Goal: Task Accomplishment & Management: Complete application form

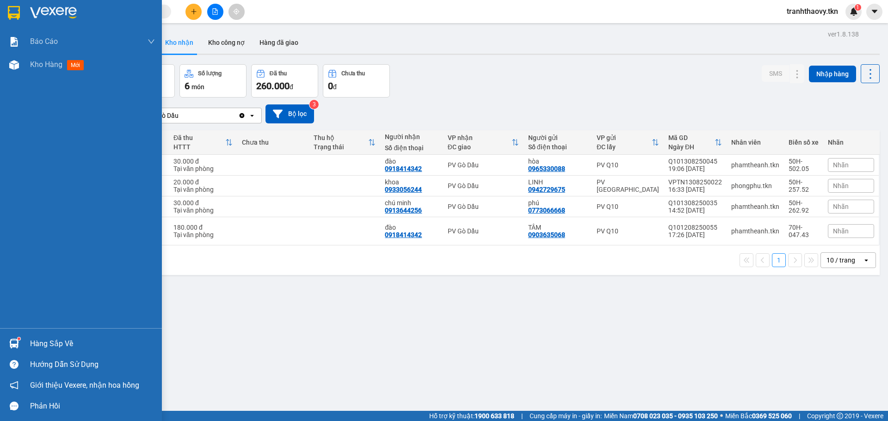
click at [16, 344] on img at bounding box center [14, 344] width 10 height 10
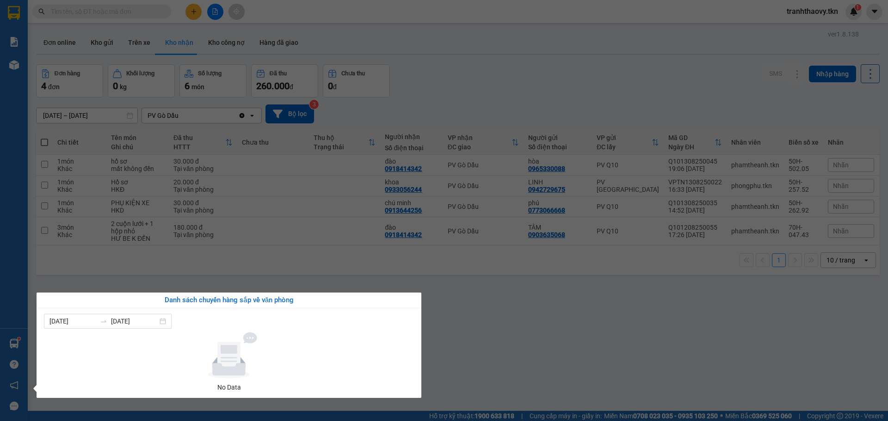
click at [634, 324] on section "Kết quả tìm kiếm ( 0 ) Bộ lọc No Data tranhthaovy.tkn 1 Báo cáo Mẫu 1: Báo cáo …" at bounding box center [444, 210] width 888 height 421
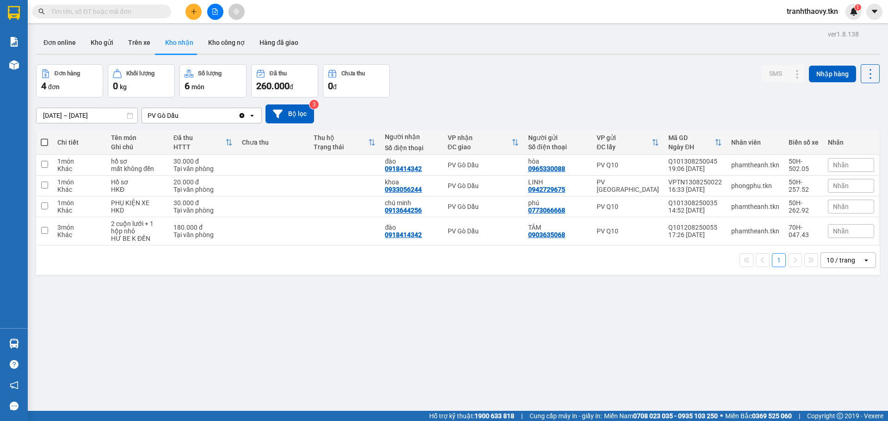
drag, startPoint x: 876, startPoint y: 123, endPoint x: 740, endPoint y: 92, distance: 139.0
click at [740, 92] on div "Đơn hàng 4 đơn Khối lượng 0 kg Số lượng 6 món Đã thu 260.000 đ Chưa thu 0 đ SMS…" at bounding box center [458, 80] width 844 height 33
click at [19, 341] on div at bounding box center [14, 344] width 16 height 16
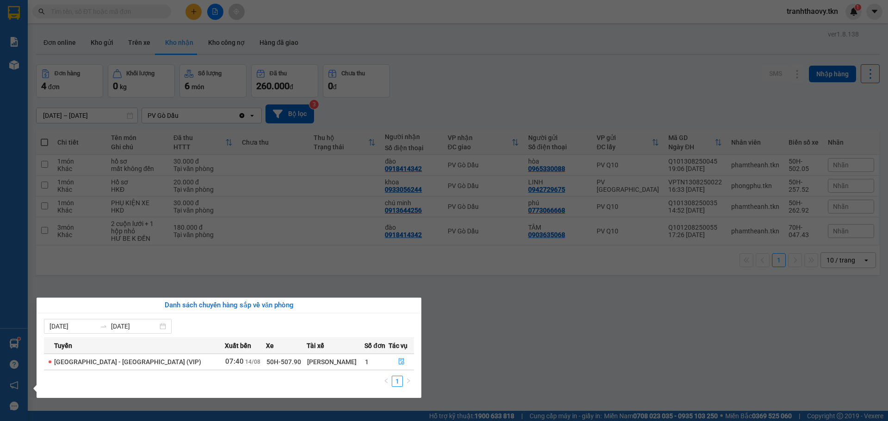
click at [555, 350] on section "Kết quả tìm kiếm ( 0 ) Bộ lọc No Data tranhthaovy.tkn 1 Báo cáo Mẫu 1: Báo cáo …" at bounding box center [444, 210] width 888 height 421
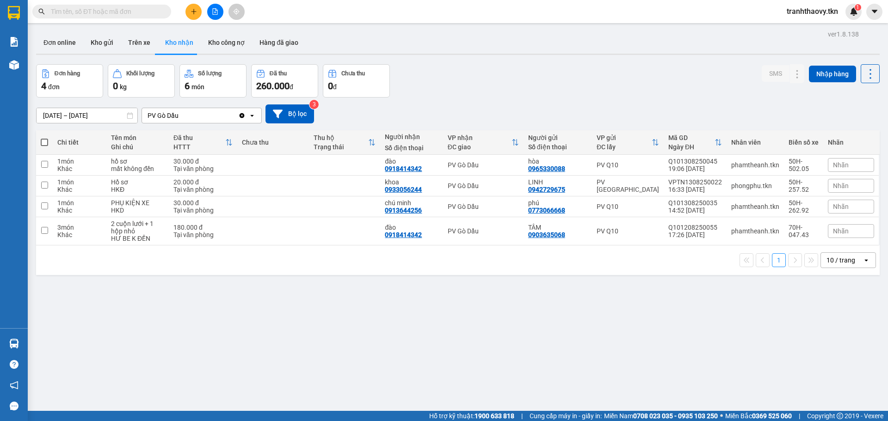
click at [191, 10] on div at bounding box center [214, 12] width 69 height 16
click at [191, 10] on icon "plus" at bounding box center [194, 11] width 6 height 6
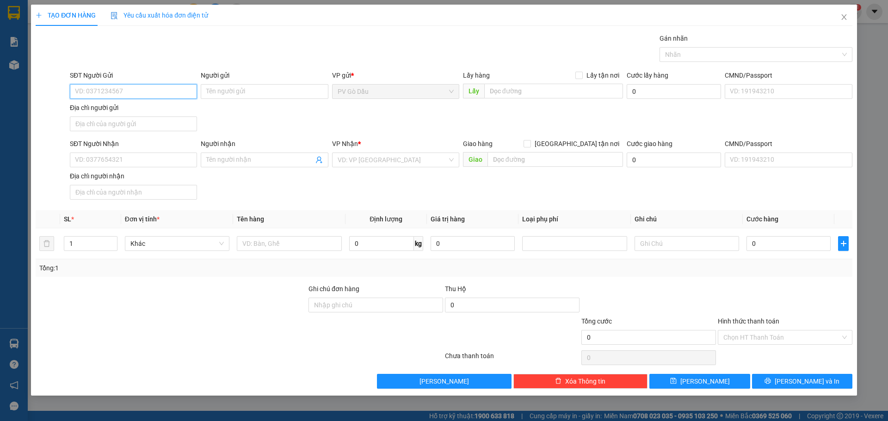
drag, startPoint x: 132, startPoint y: 97, endPoint x: 132, endPoint y: 87, distance: 9.7
click at [132, 95] on input "SĐT Người Gửi" at bounding box center [133, 91] width 127 height 15
click at [133, 88] on input "SĐT Người Gửi" at bounding box center [133, 91] width 127 height 15
click at [123, 108] on div "0918414342 - đào" at bounding box center [133, 110] width 116 height 10
type input "0918414342"
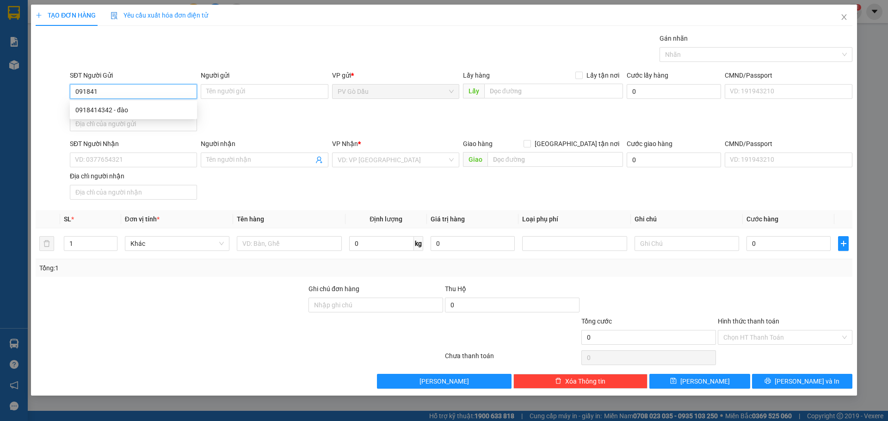
type input "đào"
type input "0933056244"
type input "khoa"
type input "20.000"
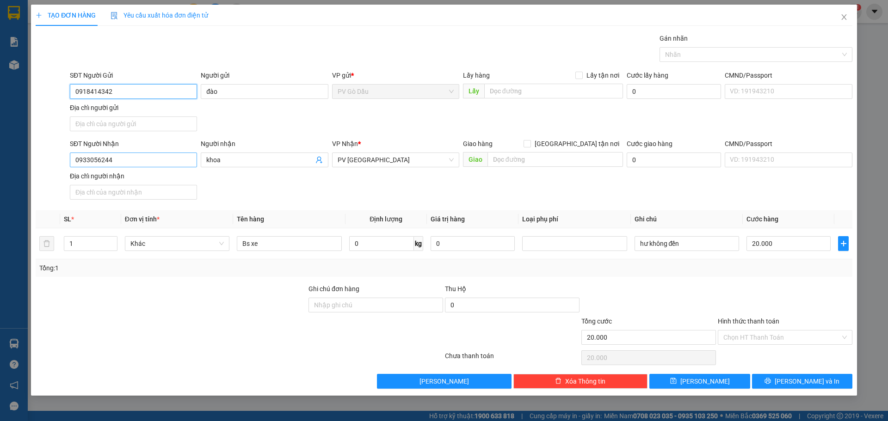
type input "0918414342"
click at [179, 153] on input "0933056244" at bounding box center [133, 160] width 127 height 15
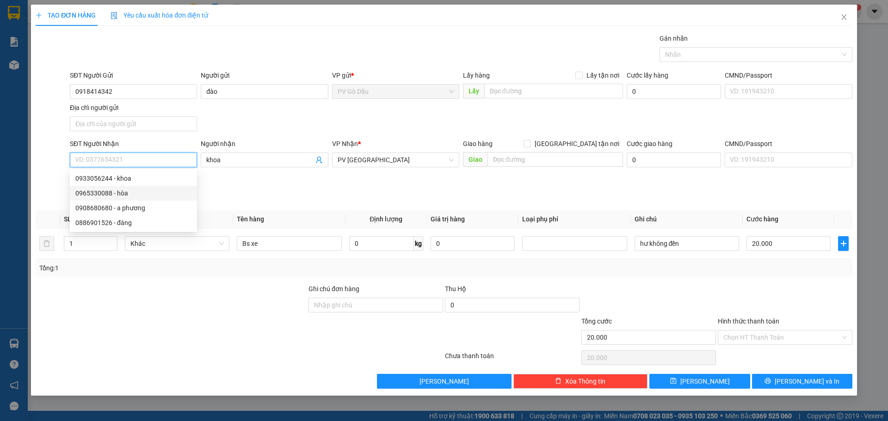
click at [126, 198] on div "0965330088 - hòa" at bounding box center [133, 193] width 116 height 10
type input "0965330088"
type input "hòa"
type input "30.000"
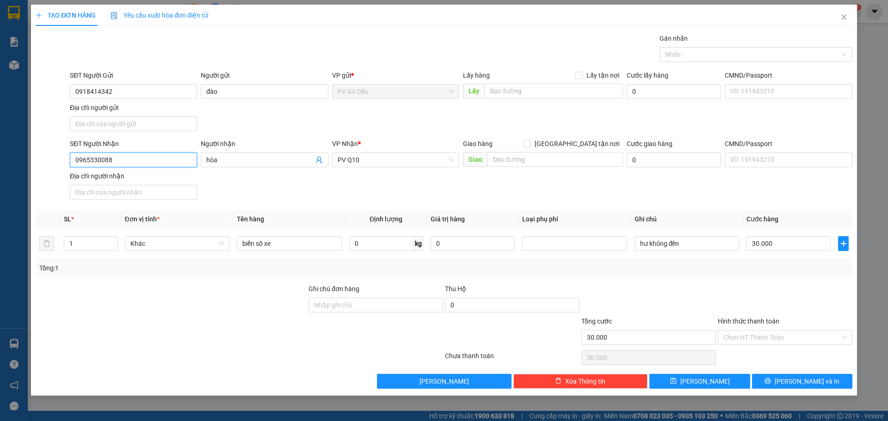
type input "0965330088"
click at [145, 178] on div "Địa chỉ người nhận" at bounding box center [133, 176] width 127 height 10
click at [145, 185] on input "Địa chỉ người nhận" at bounding box center [133, 192] width 127 height 15
click at [798, 334] on input "Hình thức thanh toán" at bounding box center [782, 338] width 117 height 14
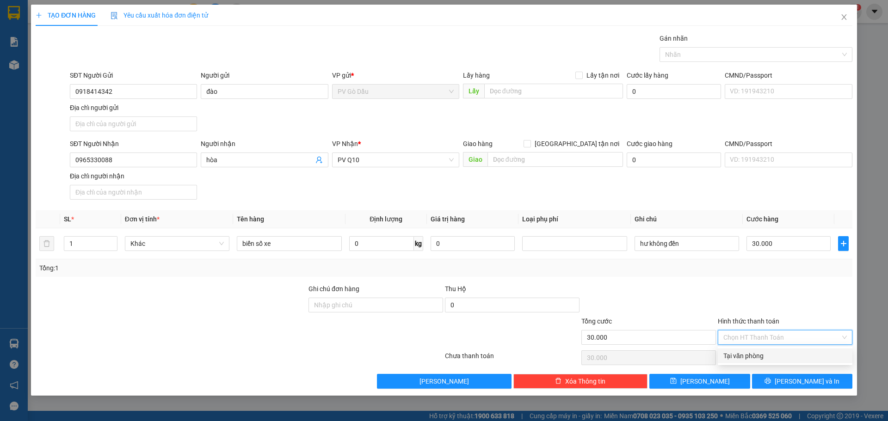
click at [789, 354] on div "Tại văn phòng" at bounding box center [786, 356] width 124 height 10
type input "0"
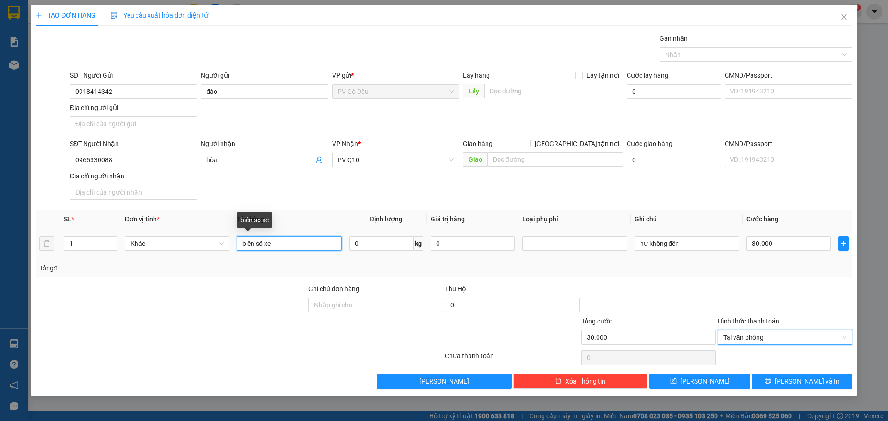
click at [284, 241] on input "biển số xe" at bounding box center [289, 243] width 105 height 15
type input "biển số xe + hồ sơ"
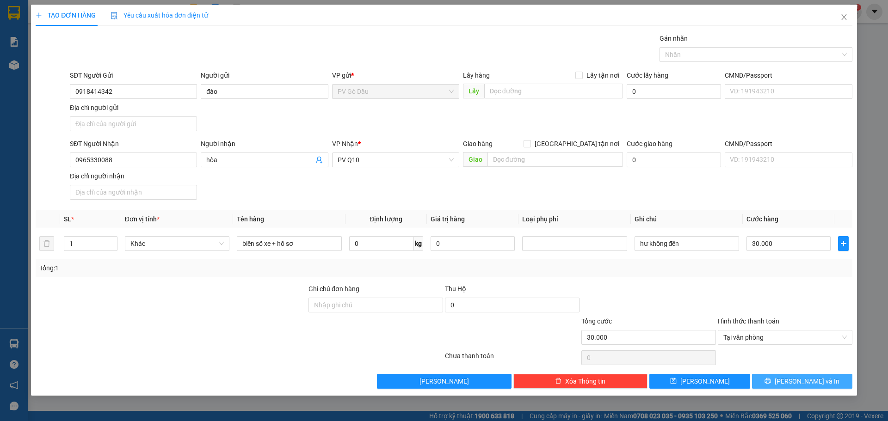
click at [793, 379] on button "[PERSON_NAME] và In" at bounding box center [802, 381] width 100 height 15
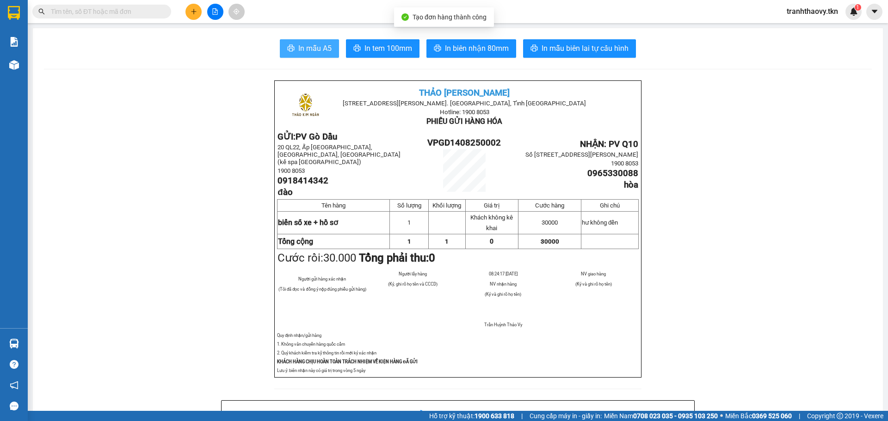
click at [327, 46] on span "In mẫu A5" at bounding box center [314, 49] width 33 height 12
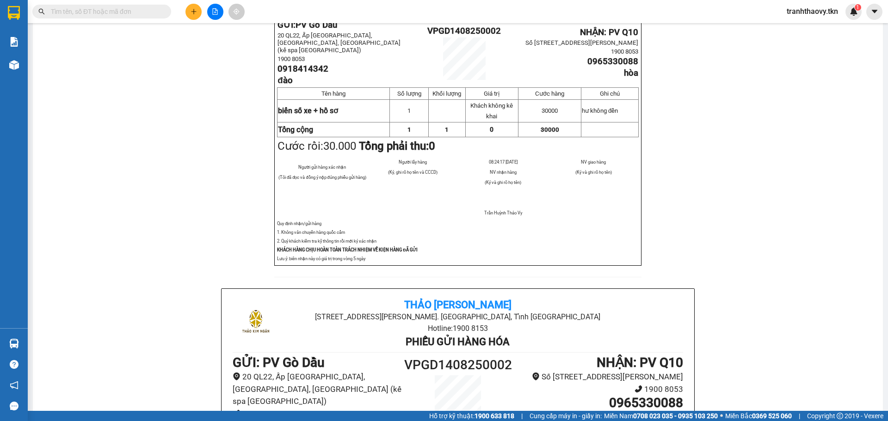
scroll to position [46, 0]
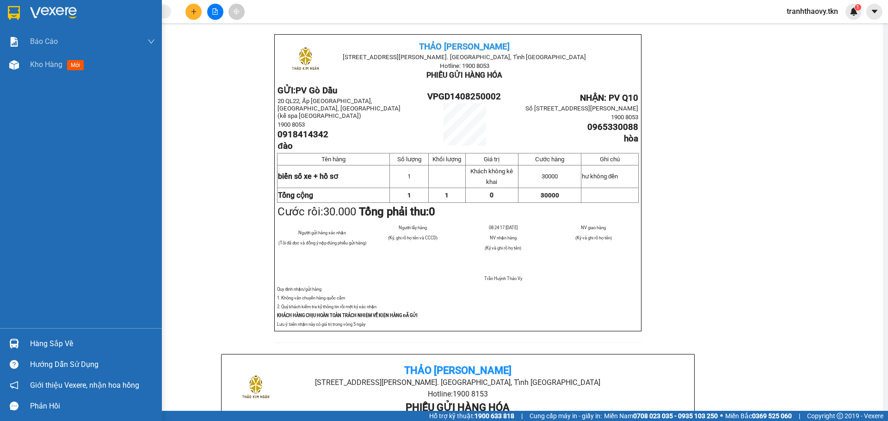
click at [20, 342] on div at bounding box center [14, 344] width 16 height 16
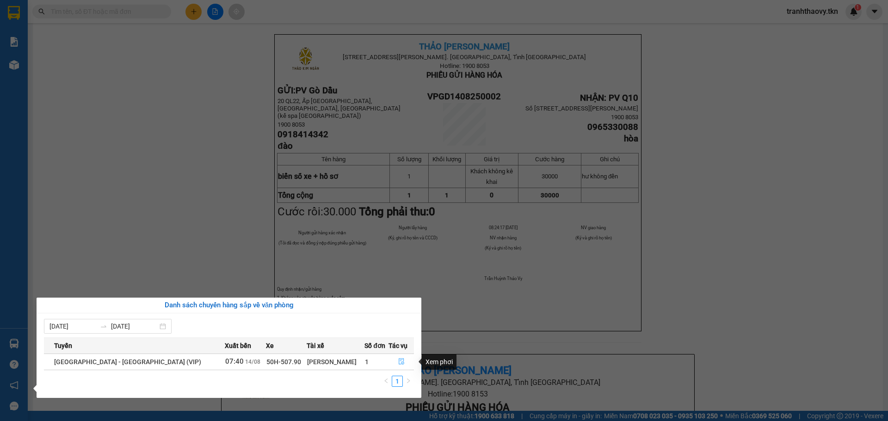
click at [398, 363] on icon "file-done" at bounding box center [401, 362] width 6 height 6
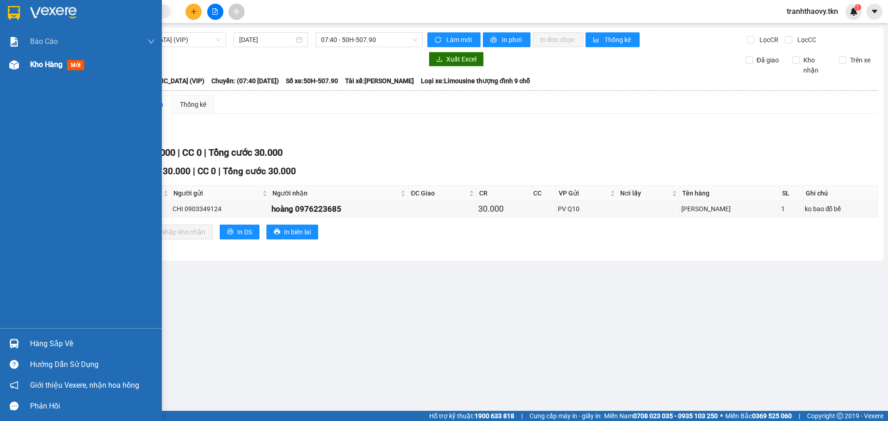
click at [10, 64] on img at bounding box center [14, 65] width 10 height 10
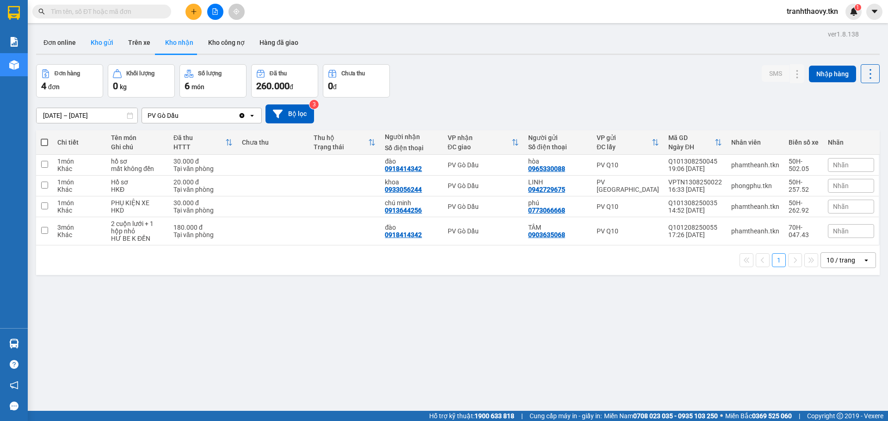
click at [95, 44] on button "Kho gửi" at bounding box center [101, 42] width 37 height 22
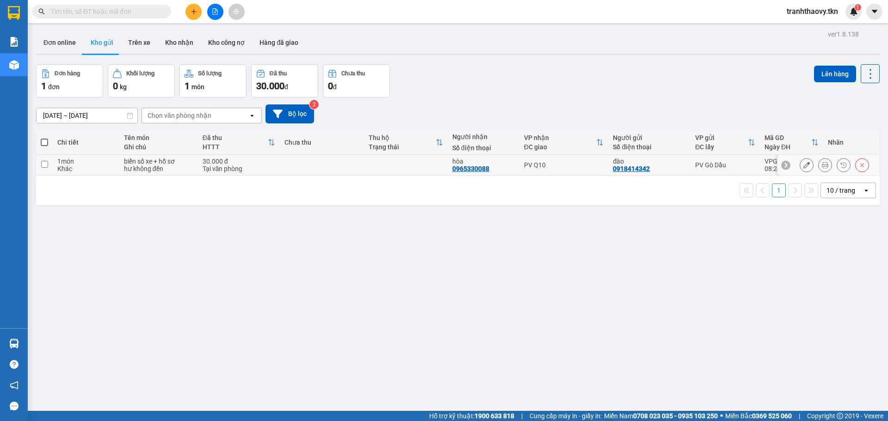
click at [143, 158] on div "biển số xe + hồ sơ" at bounding box center [158, 161] width 69 height 7
checkbox input "true"
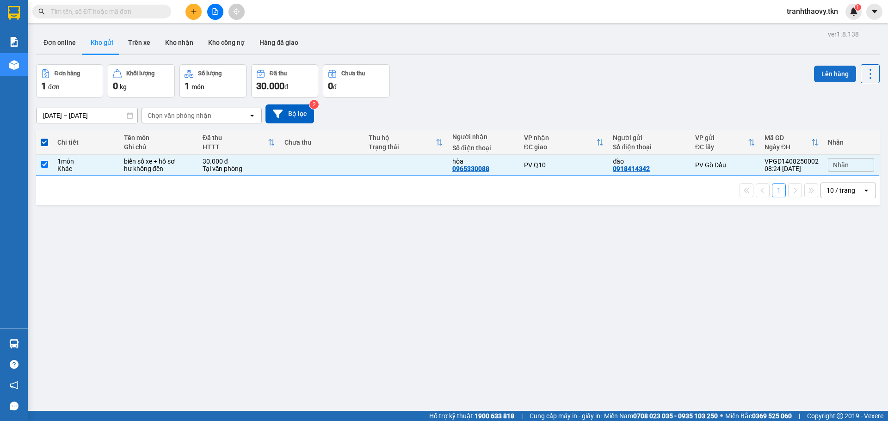
click at [828, 73] on button "Lên hàng" at bounding box center [835, 74] width 42 height 17
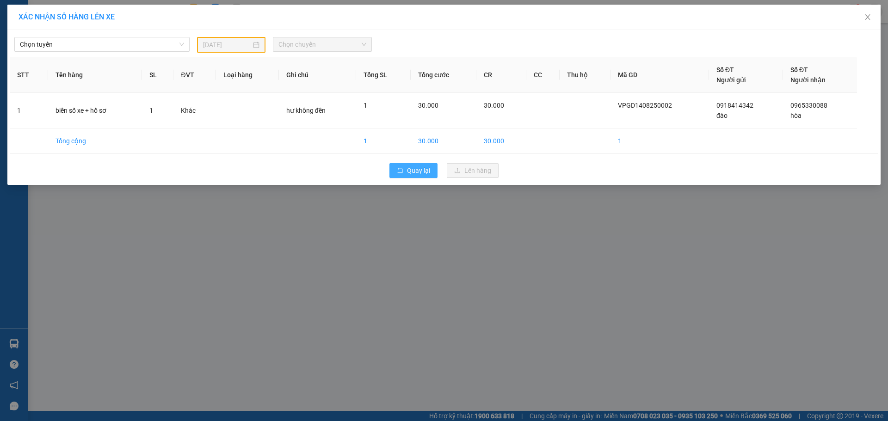
click at [410, 166] on span "Quay lại" at bounding box center [418, 171] width 23 height 10
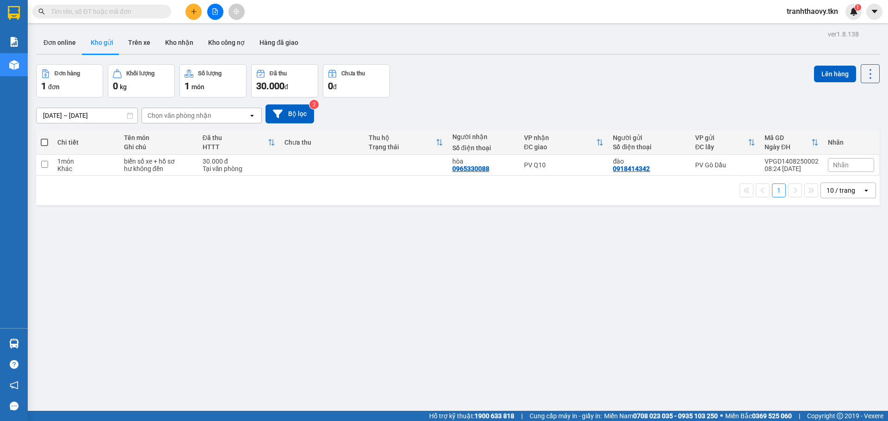
click at [115, 160] on td "1 món Khác" at bounding box center [86, 165] width 66 height 21
checkbox input "true"
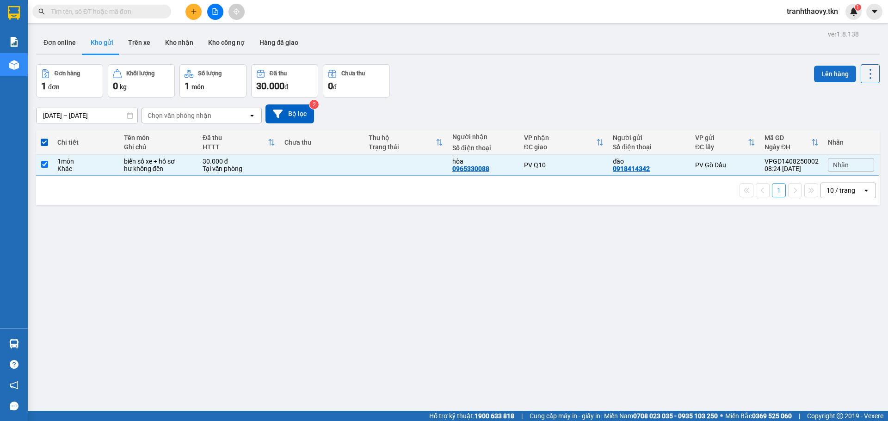
click at [824, 79] on button "Lên hàng" at bounding box center [835, 74] width 42 height 17
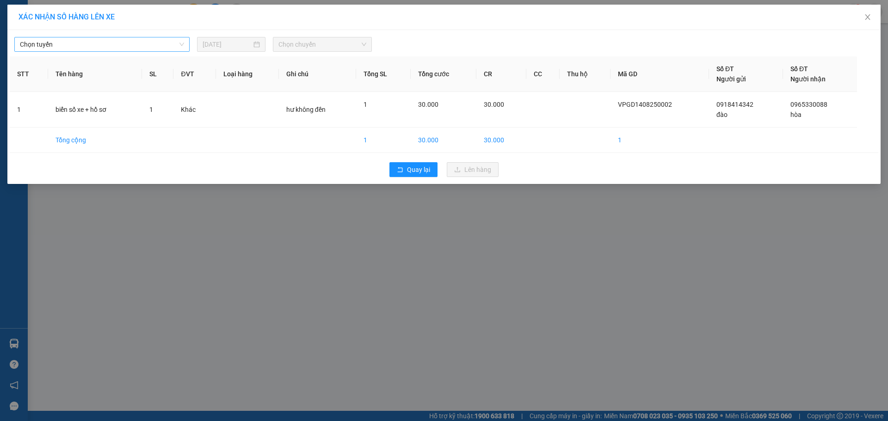
click at [162, 41] on span "Chọn tuyến" at bounding box center [102, 44] width 164 height 14
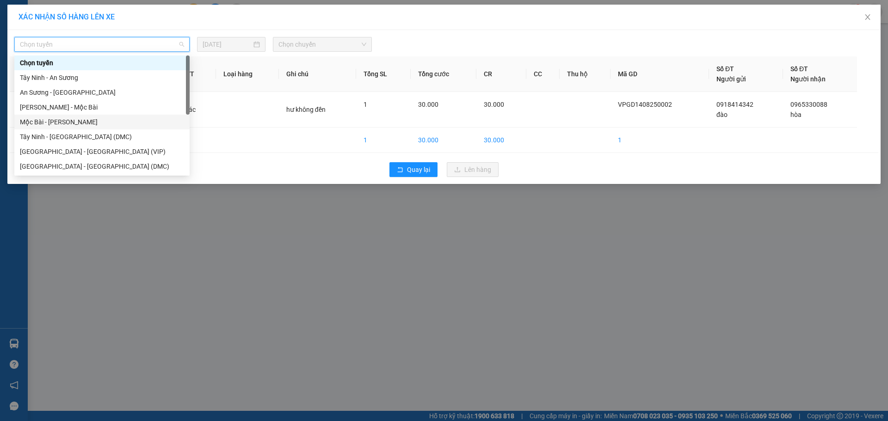
scroll to position [15, 0]
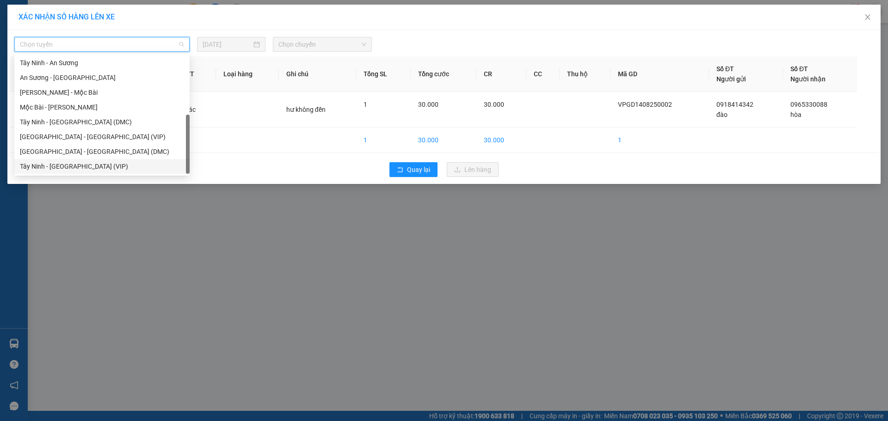
click at [135, 168] on div "Tây Ninh - [GEOGRAPHIC_DATA] (VIP)" at bounding box center [102, 166] width 164 height 10
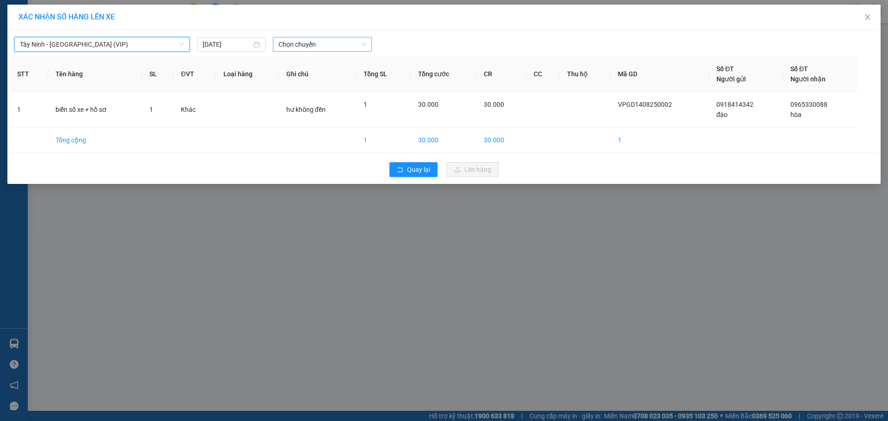
click at [329, 41] on span "Chọn chuyến" at bounding box center [323, 44] width 88 height 14
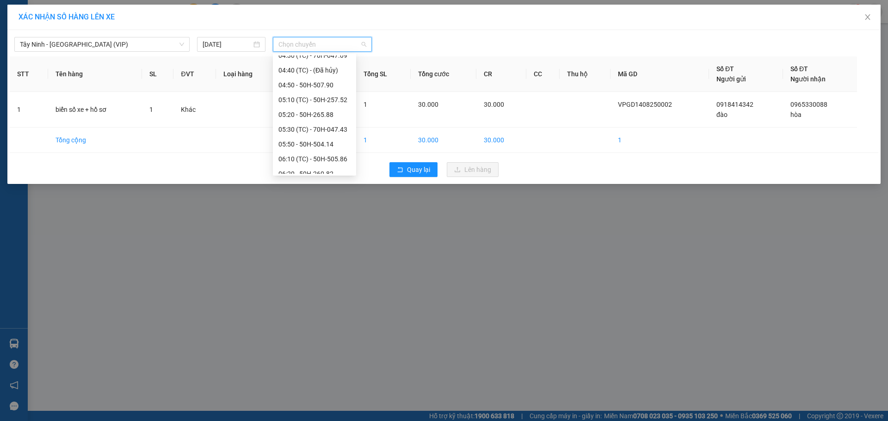
scroll to position [0, 0]
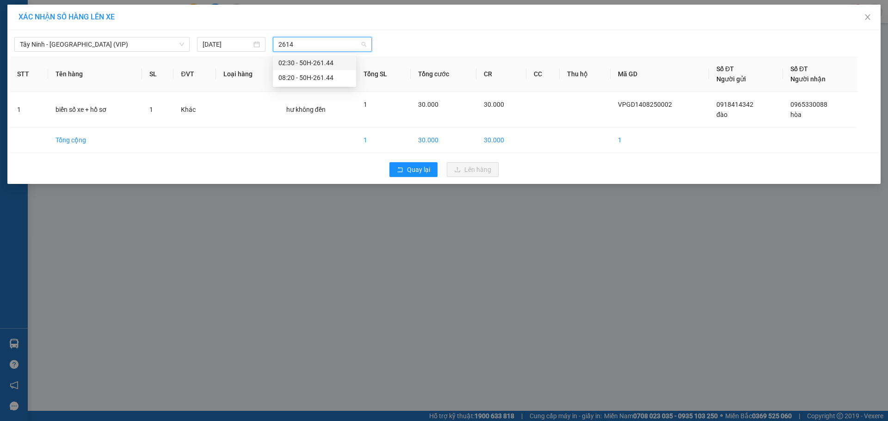
type input "26144"
click at [323, 76] on div "08:20 - 50H-261.44" at bounding box center [315, 78] width 72 height 10
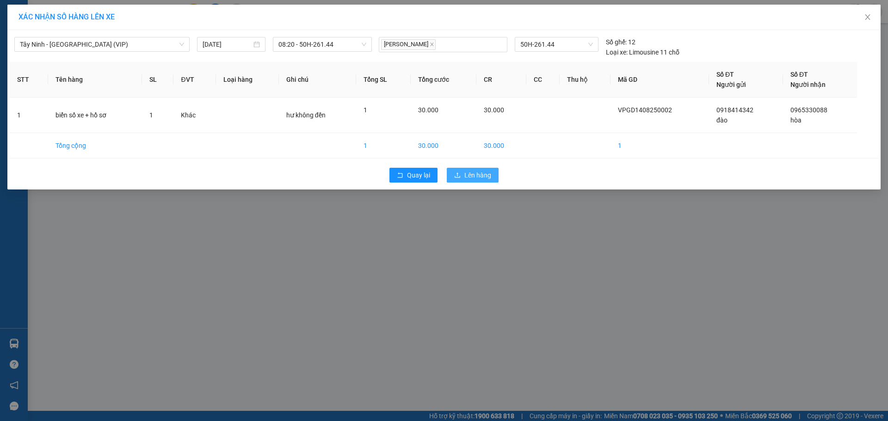
click at [483, 176] on span "Lên hàng" at bounding box center [477, 175] width 27 height 10
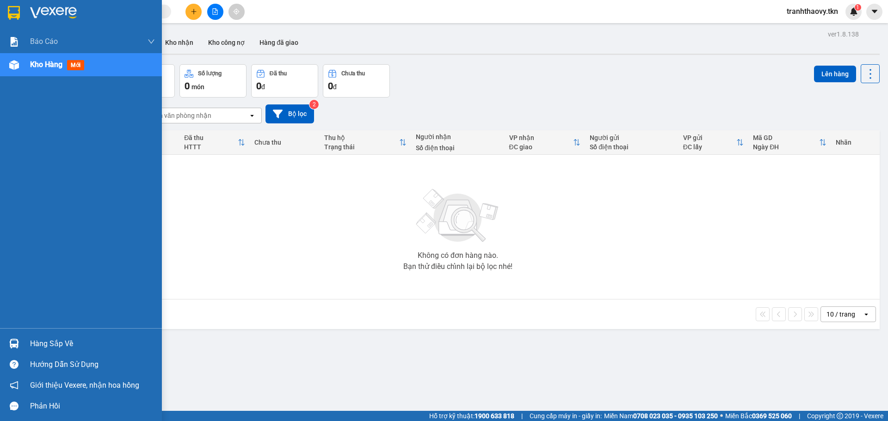
click at [21, 341] on div at bounding box center [14, 344] width 16 height 16
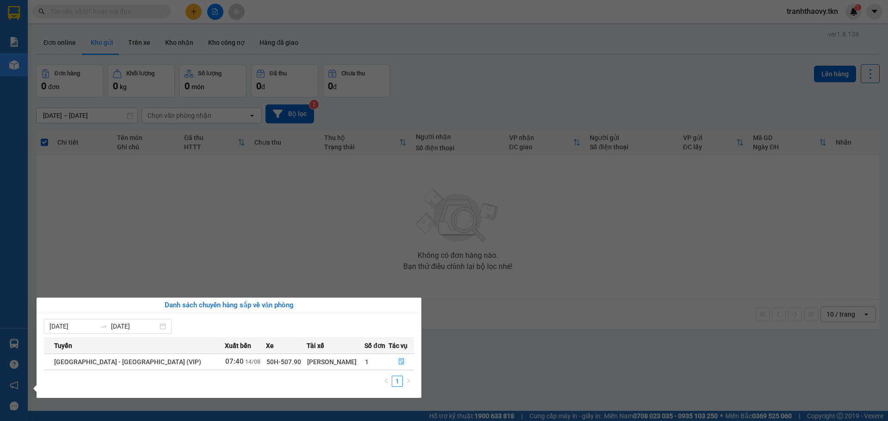
click at [358, 243] on section "Kết quả tìm kiếm ( 0 ) Bộ lọc No Data tranhthaovy.tkn 1 Báo cáo Mẫu 1: Báo cáo …" at bounding box center [444, 210] width 888 height 421
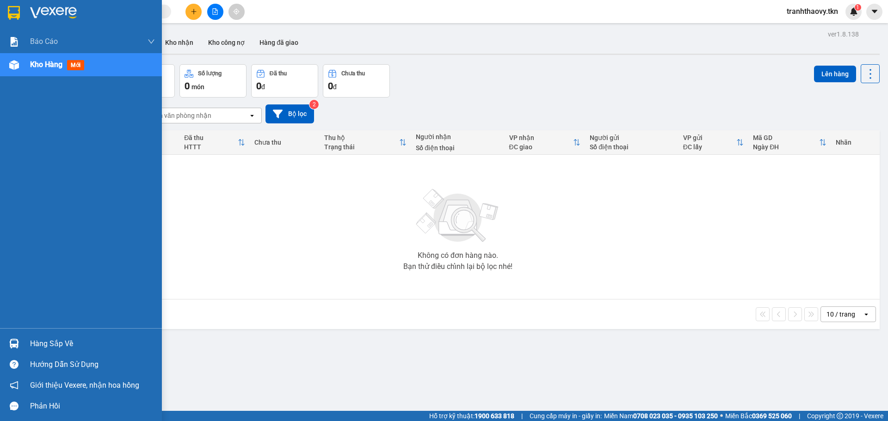
click at [24, 353] on div "Hàng sắp về" at bounding box center [81, 344] width 162 height 21
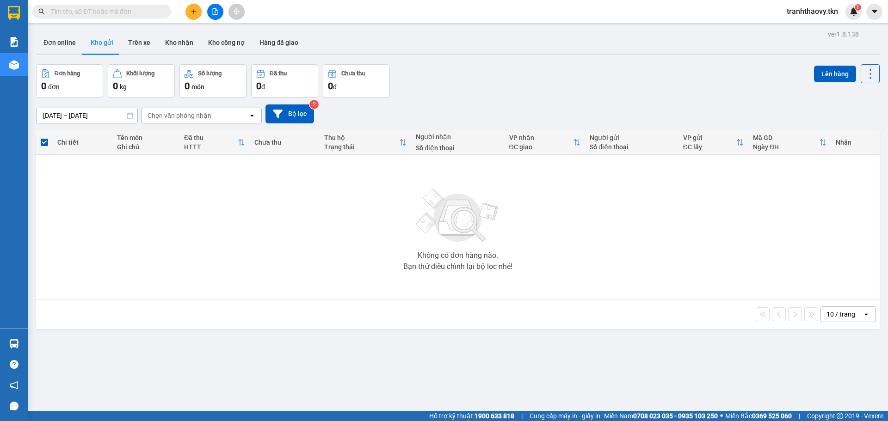
click at [448, 305] on section "Kết quả tìm kiếm ( 0 ) Bộ lọc No Data tranhthaovy.tkn 1 Báo cáo Mẫu 1: Báo cáo …" at bounding box center [444, 210] width 888 height 421
click at [191, 13] on icon "plus" at bounding box center [194, 11] width 6 height 6
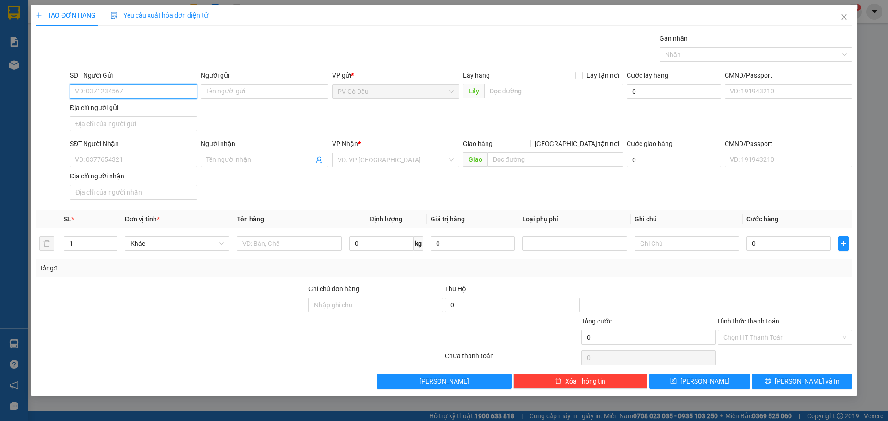
click at [147, 96] on input "SĐT Người Gửi" at bounding box center [133, 91] width 127 height 15
click at [118, 112] on div "0911779292 - LỀ" at bounding box center [133, 110] width 116 height 10
type input "0911779292"
type input "LỀ"
type input "0932545116"
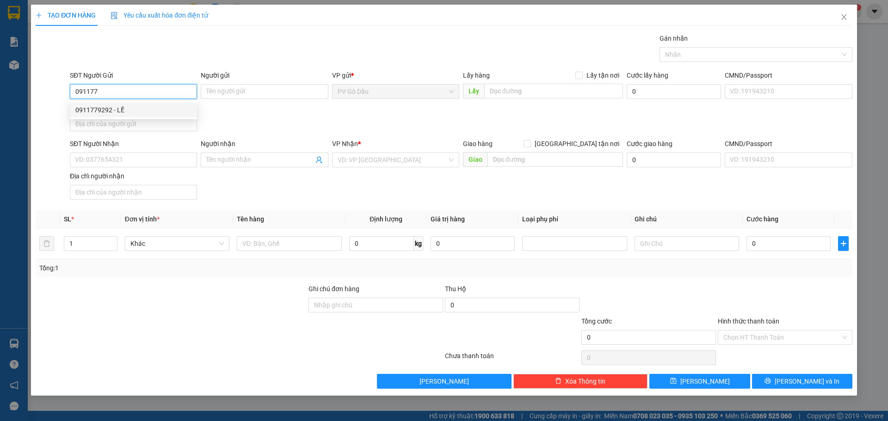
type input "CHÚ 4"
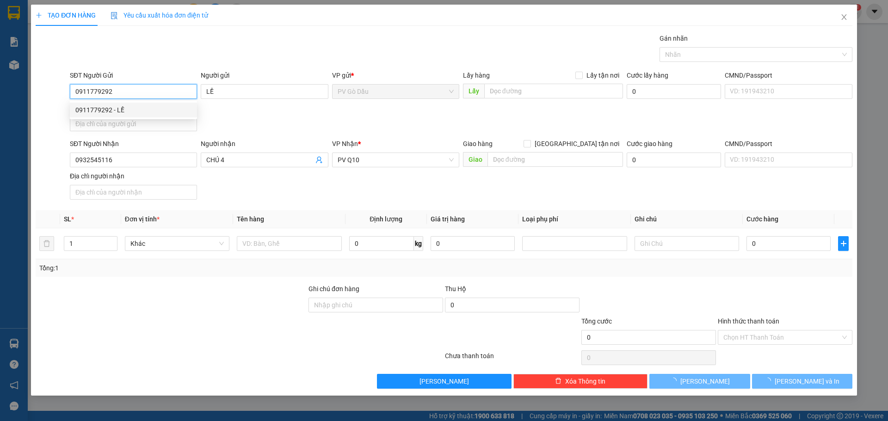
type input "30.000"
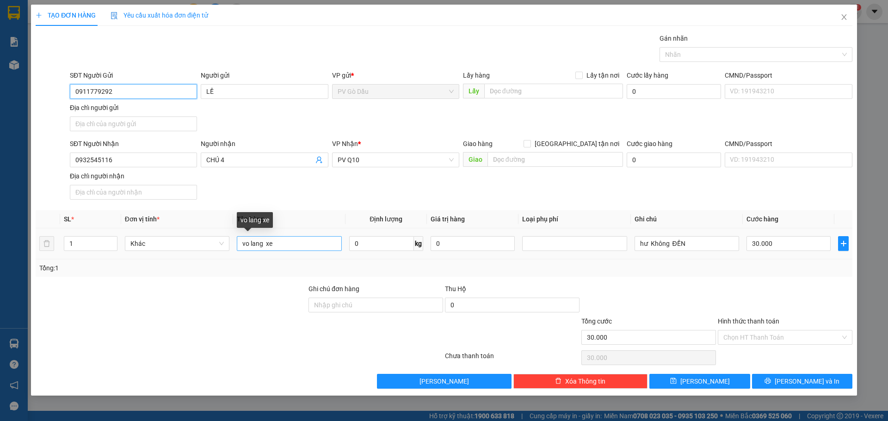
type input "0911779292"
drag, startPoint x: 279, startPoint y: 243, endPoint x: 185, endPoint y: 245, distance: 94.9
click at [185, 245] on tr "1 Khác vo lang xe 0 kg 0 hư Không ĐỀN 30.000" at bounding box center [444, 244] width 817 height 31
click at [287, 243] on input "text" at bounding box center [289, 243] width 105 height 15
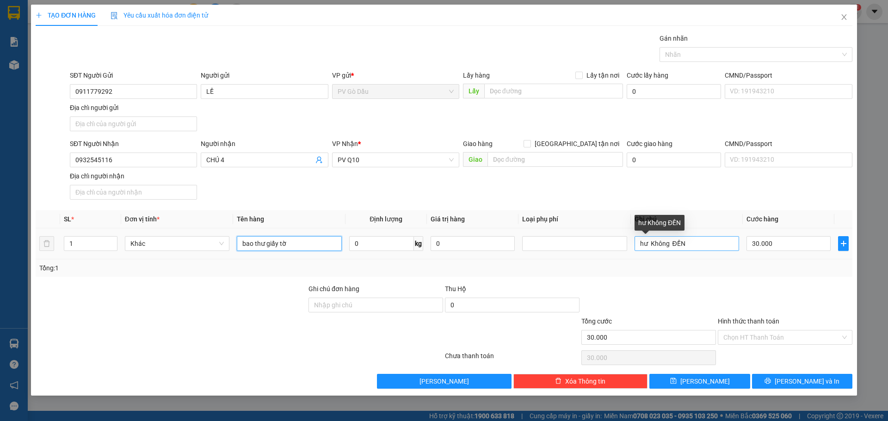
type input "bao thư giấy tờ"
drag, startPoint x: 696, startPoint y: 241, endPoint x: 628, endPoint y: 249, distance: 68.9
click at [628, 249] on tr "1 Khác bao thư giấy tờ 0 kg 0 hư Không ĐỀN 30.000" at bounding box center [444, 244] width 817 height 31
type input "mất k đền"
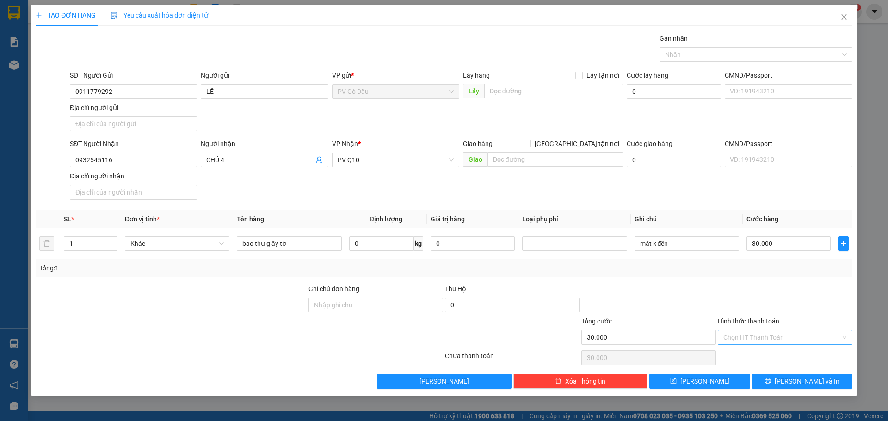
click at [791, 343] on input "Hình thức thanh toán" at bounding box center [782, 338] width 117 height 14
click at [779, 356] on div "Tại văn phòng" at bounding box center [786, 356] width 124 height 10
type input "0"
click at [804, 336] on span "Tại văn phòng" at bounding box center [786, 338] width 124 height 14
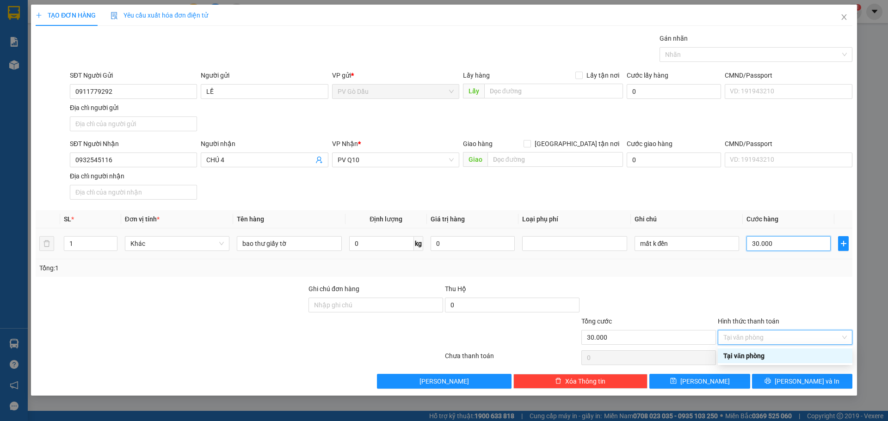
click at [784, 241] on input "30.000" at bounding box center [789, 243] width 84 height 15
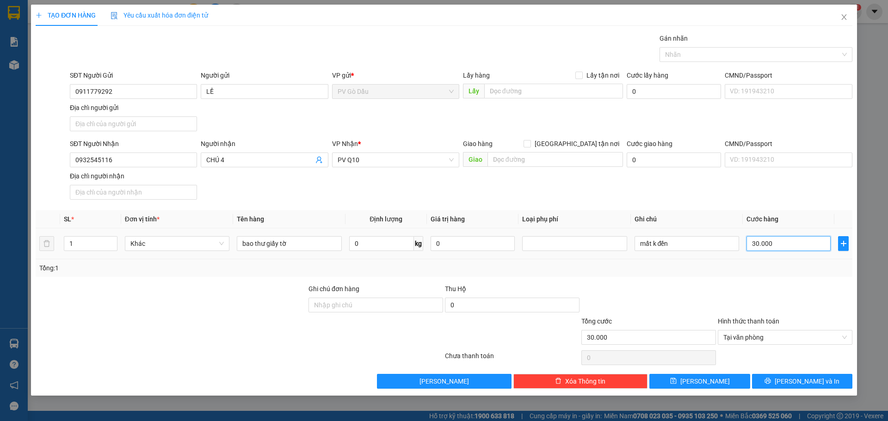
type input "2"
type input "00.002"
type input "20"
type input "0.000.020"
type input "200"
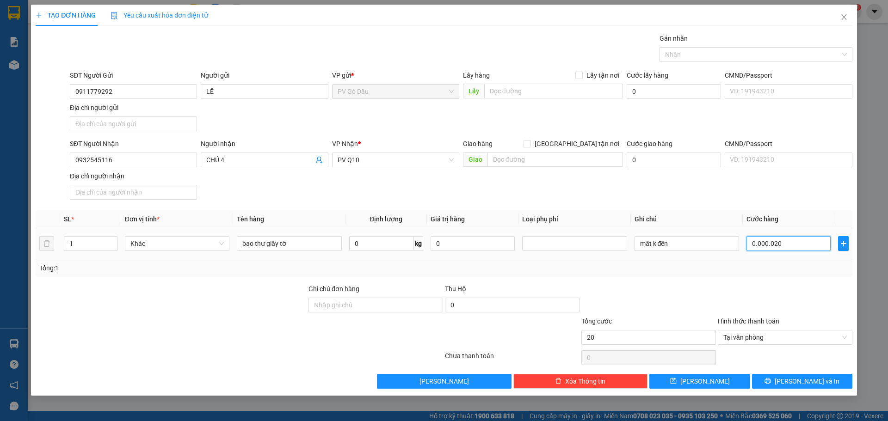
type input "000.000.200"
type input "2.000"
type input "0.000.000.020.000"
type input "20.000"
type input "0.000.020.000"
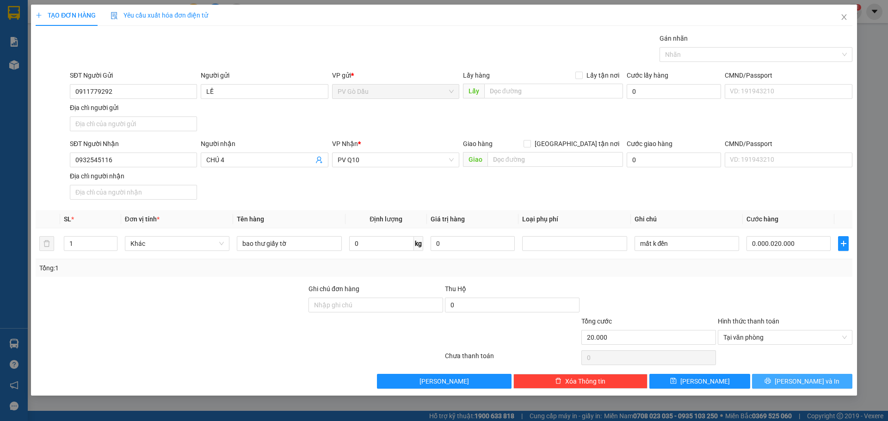
type input "20.000"
click at [793, 387] on button "[PERSON_NAME] và In" at bounding box center [802, 381] width 100 height 15
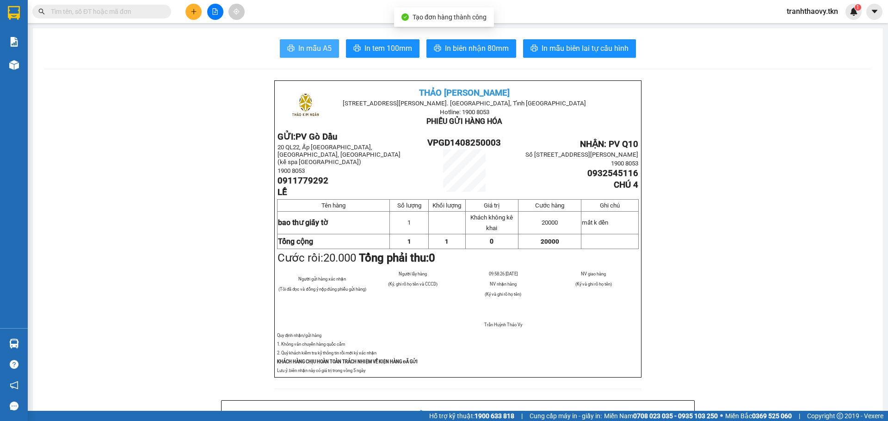
click at [322, 57] on button "In mẫu A5" at bounding box center [309, 48] width 59 height 19
click at [318, 49] on span "In mẫu A5" at bounding box center [314, 49] width 33 height 12
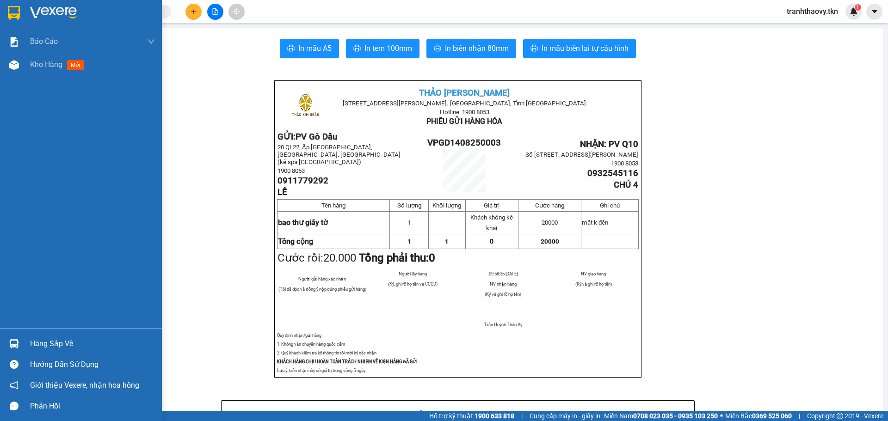
click at [18, 340] on img at bounding box center [14, 344] width 10 height 10
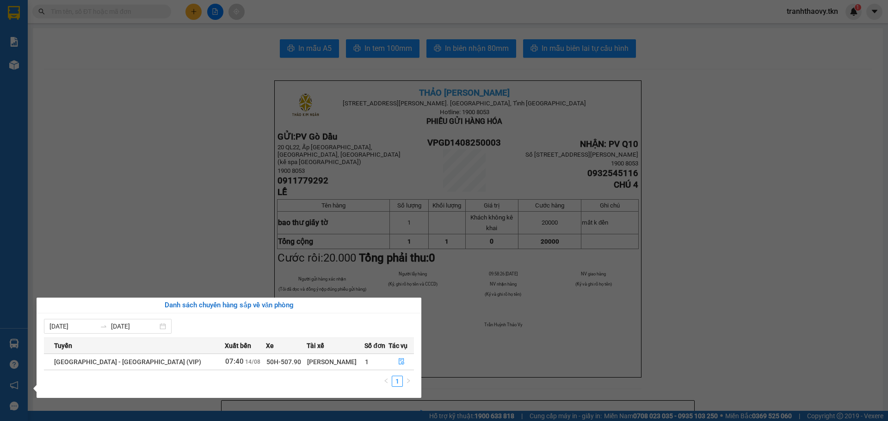
click at [222, 210] on section "Kết quả tìm kiếm ( 0 ) Bộ lọc No Data tranhthaovy.tkn 1 Báo cáo Mẫu 1: Báo cáo …" at bounding box center [444, 210] width 888 height 421
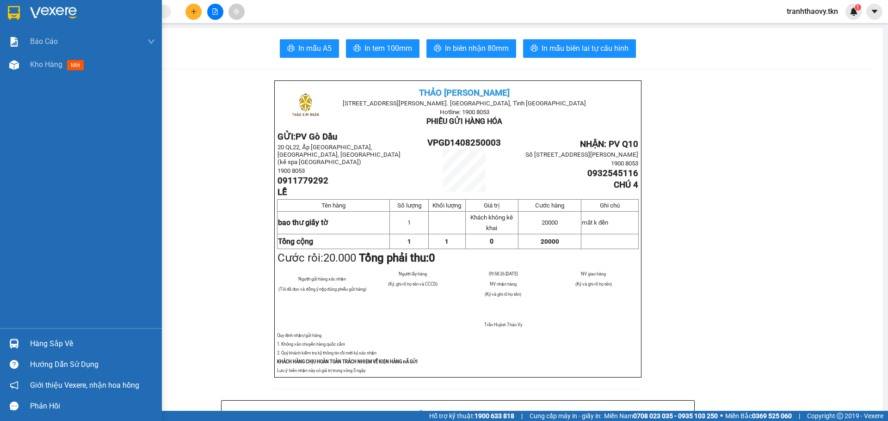
click at [25, 337] on div "Hàng sắp về" at bounding box center [81, 344] width 162 height 21
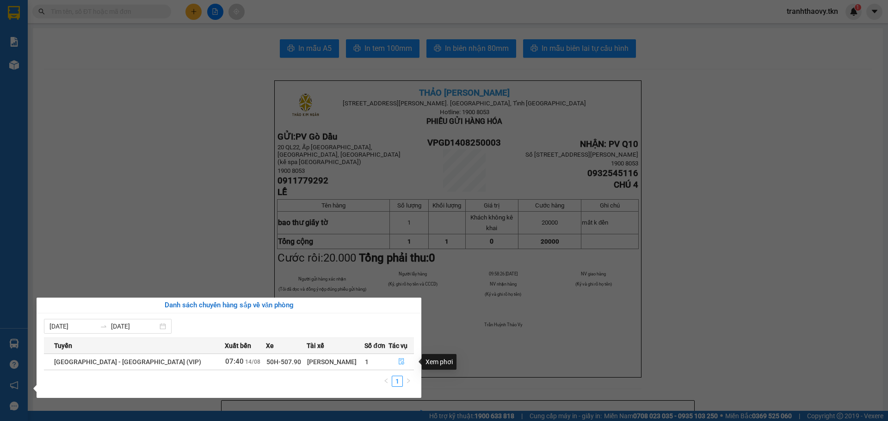
click at [401, 362] on button "button" at bounding box center [401, 362] width 25 height 15
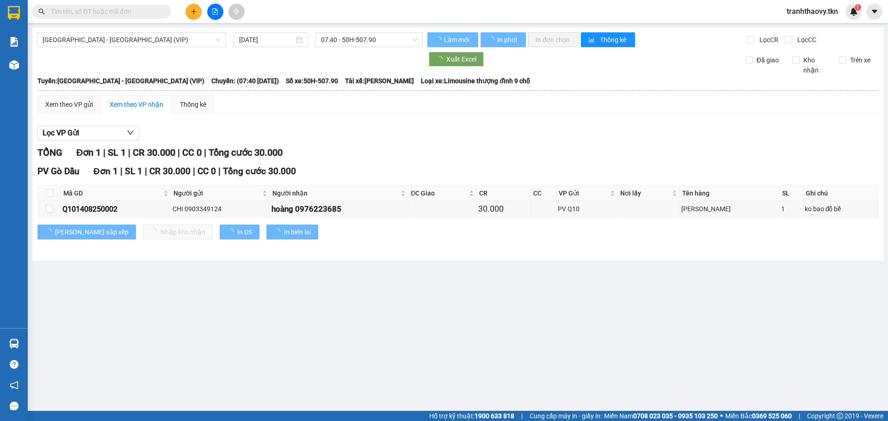
click at [54, 196] on th at bounding box center [49, 193] width 23 height 15
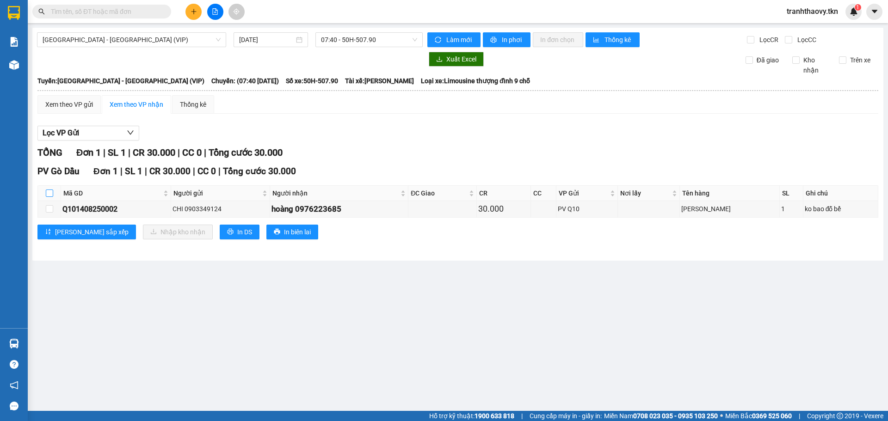
click at [50, 196] on input "checkbox" at bounding box center [49, 193] width 7 height 7
checkbox input "true"
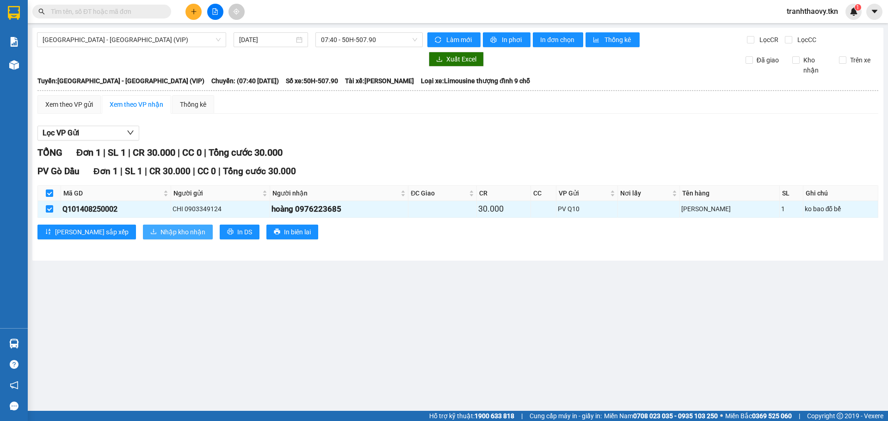
click at [161, 233] on span "Nhập kho nhận" at bounding box center [183, 232] width 45 height 10
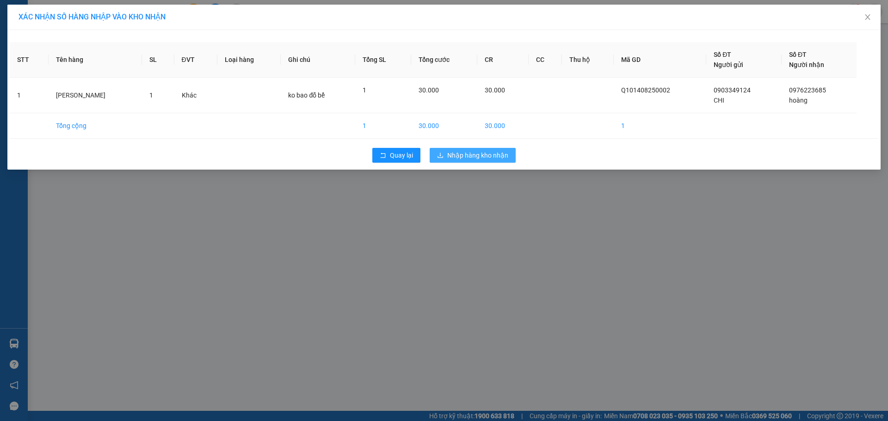
click at [455, 159] on span "Nhập hàng kho nhận" at bounding box center [477, 155] width 61 height 10
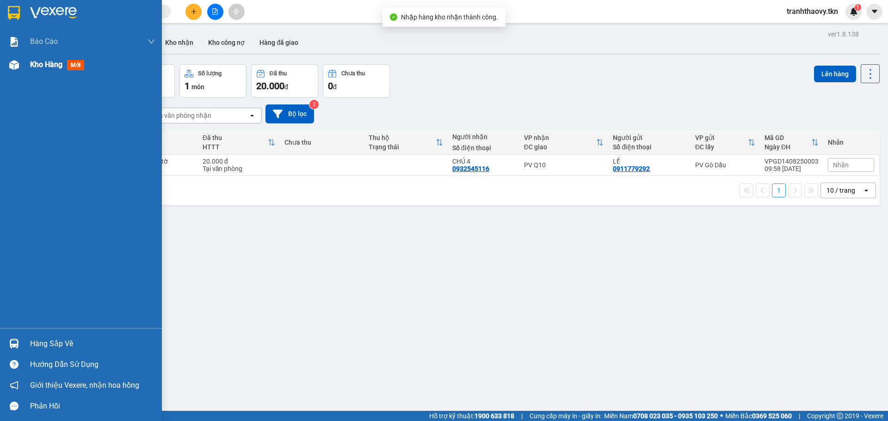
click at [29, 64] on div "Kho hàng mới" at bounding box center [81, 64] width 162 height 23
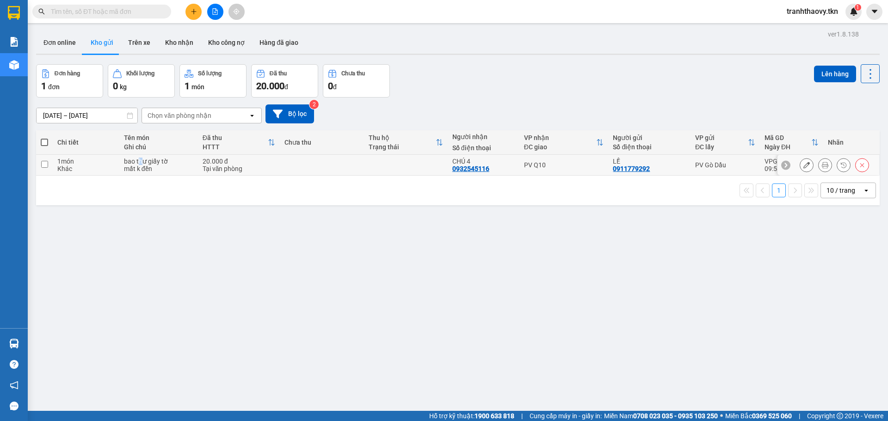
click at [140, 159] on div "bao thư giấy tờ" at bounding box center [158, 161] width 69 height 7
checkbox input "true"
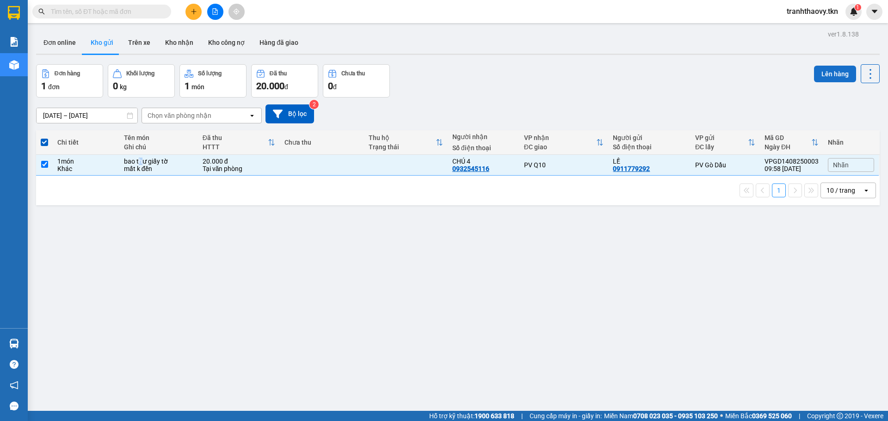
click at [830, 74] on button "Lên hàng" at bounding box center [835, 74] width 42 height 17
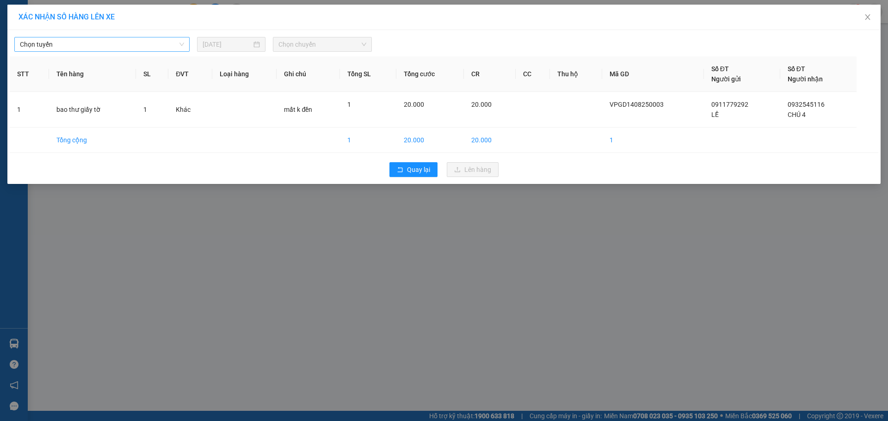
click at [133, 48] on span "Chọn tuyến" at bounding box center [102, 44] width 164 height 14
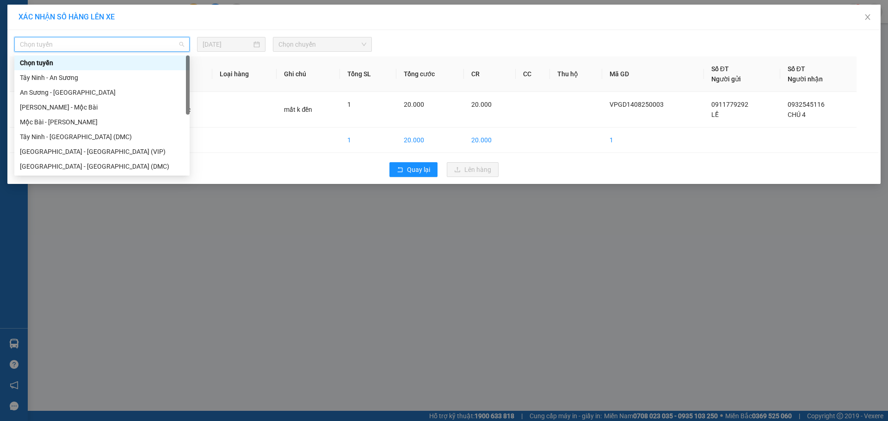
scroll to position [15, 0]
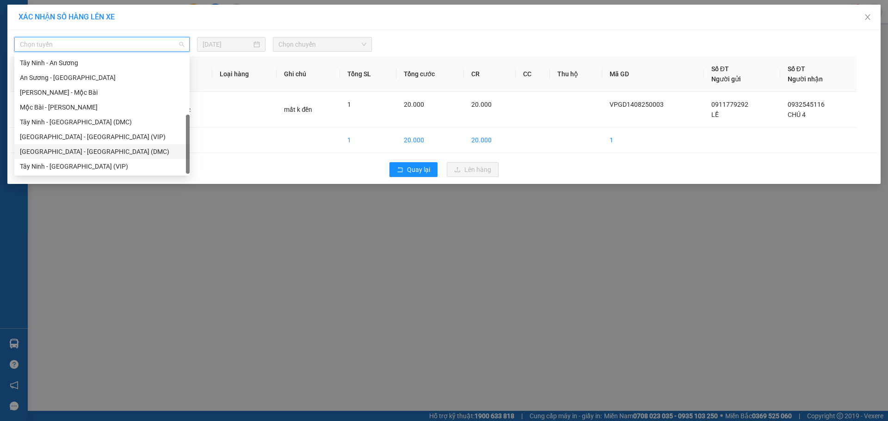
click at [93, 157] on div "[GEOGRAPHIC_DATA] - [GEOGRAPHIC_DATA] (DMC)" at bounding box center [101, 151] width 175 height 15
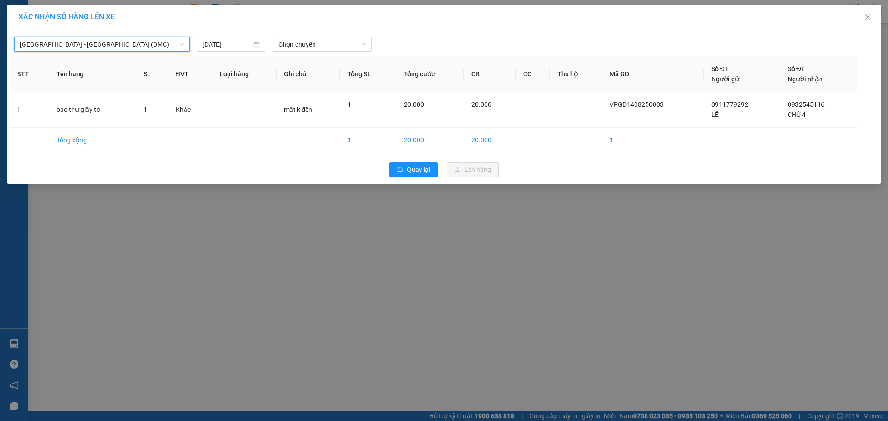
click at [133, 45] on span "[GEOGRAPHIC_DATA] - [GEOGRAPHIC_DATA] (DMC)" at bounding box center [102, 44] width 164 height 14
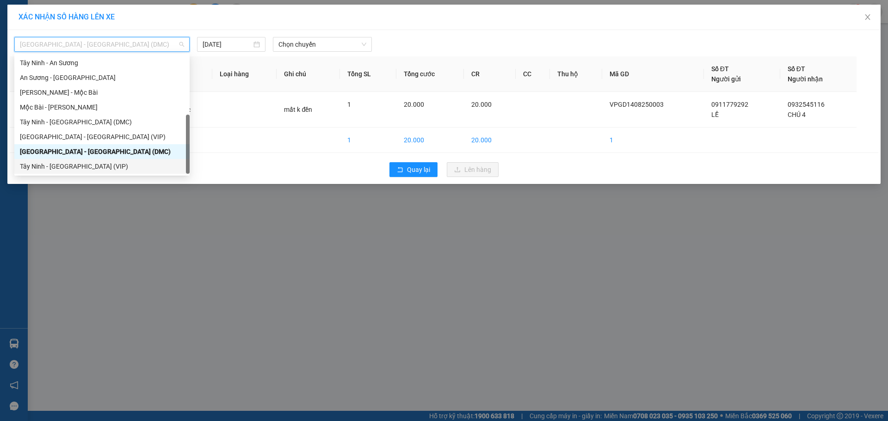
click at [95, 164] on div "Tây Ninh - [GEOGRAPHIC_DATA] (VIP)" at bounding box center [102, 166] width 164 height 10
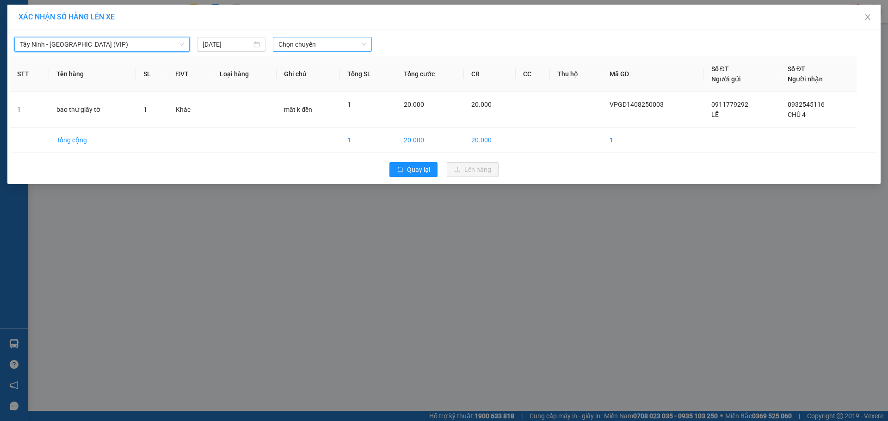
click at [314, 51] on span "Chọn chuyến" at bounding box center [323, 44] width 88 height 14
type input "50338"
click at [304, 80] on div "09:10 (TC) - 50H-503.38" at bounding box center [315, 78] width 72 height 10
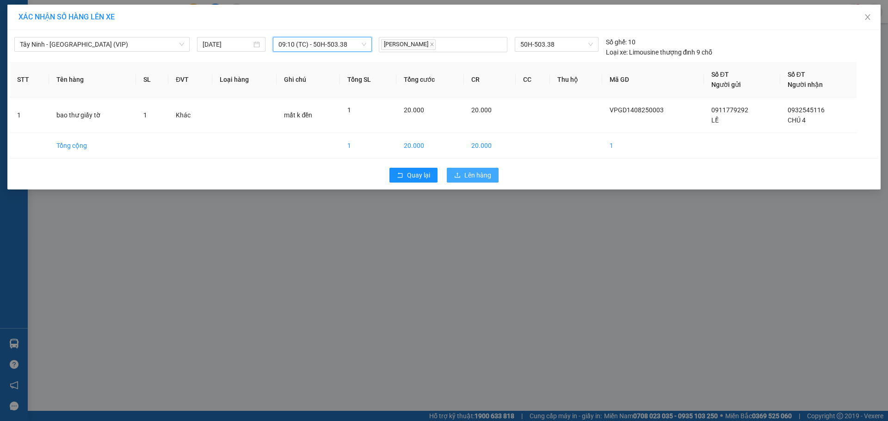
click at [483, 174] on span "Lên hàng" at bounding box center [477, 175] width 27 height 10
